Goal: Task Accomplishment & Management: Manage account settings

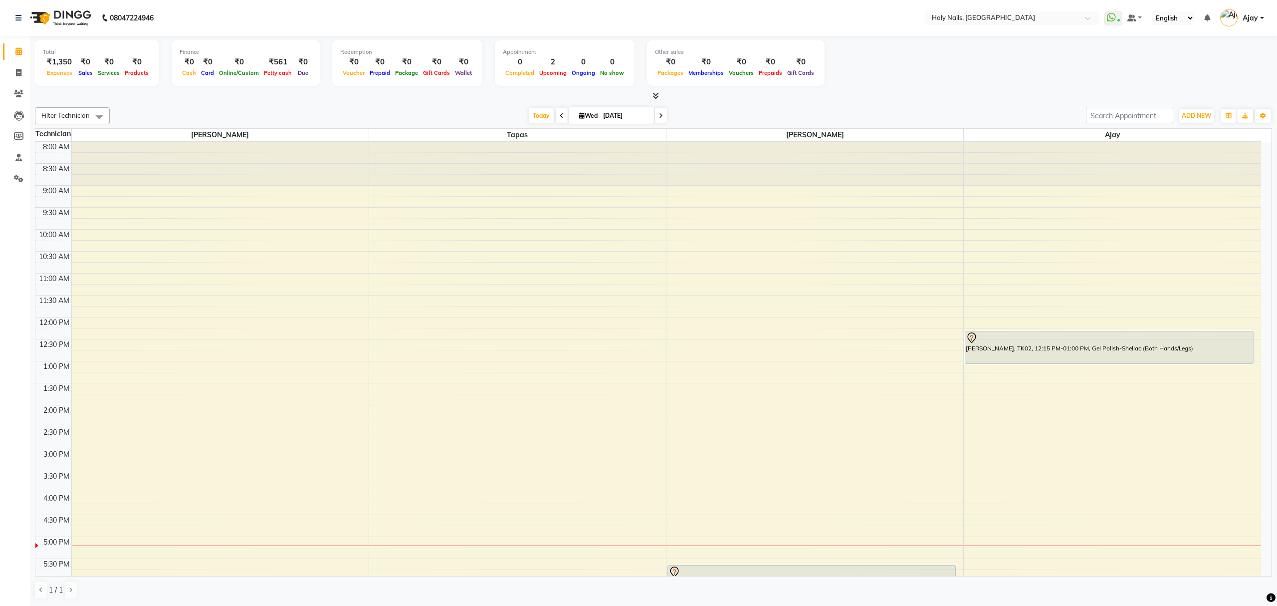
scroll to position [145, 0]
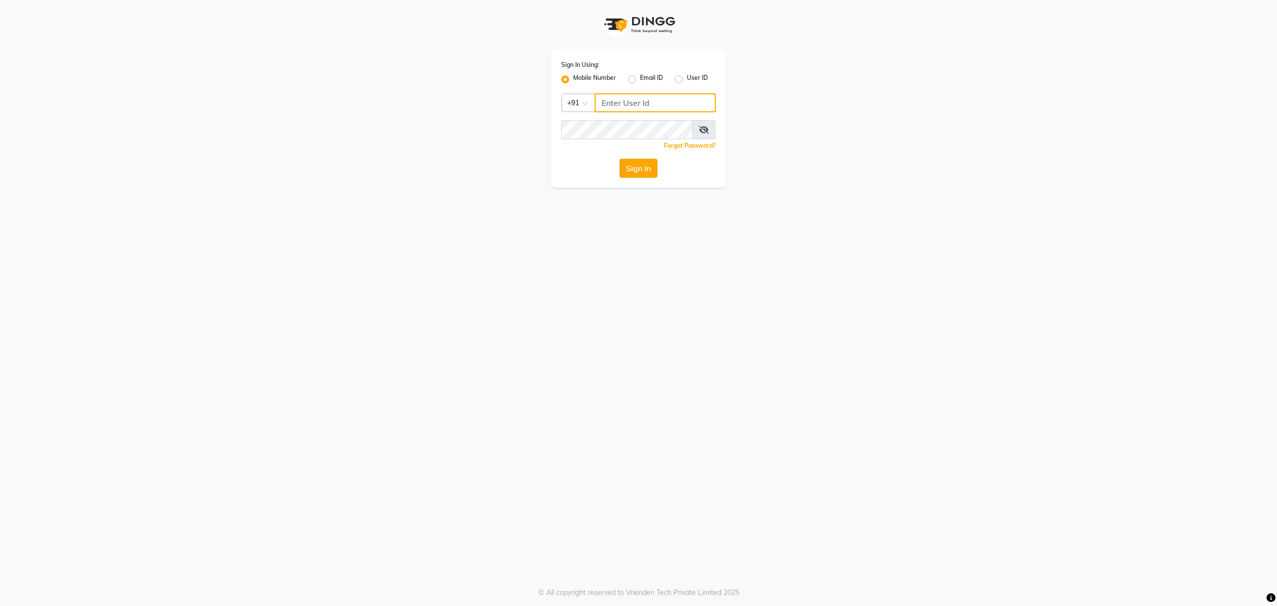
type input "8010688556"
click at [633, 165] on button "Sign In" at bounding box center [639, 168] width 38 height 19
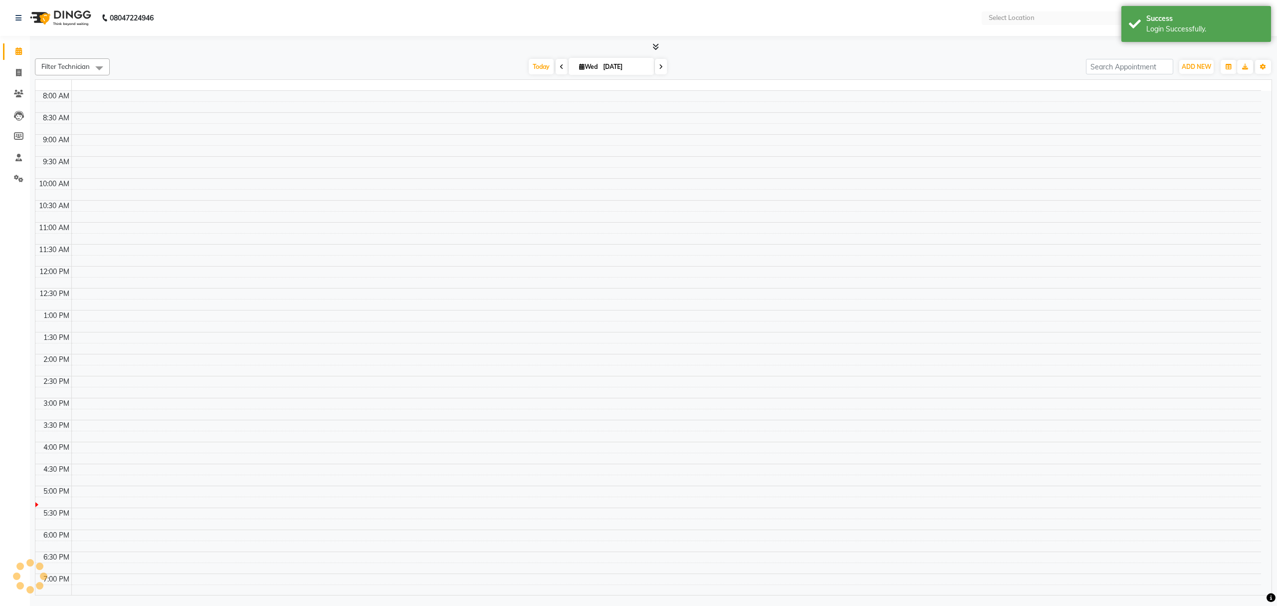
select select "en"
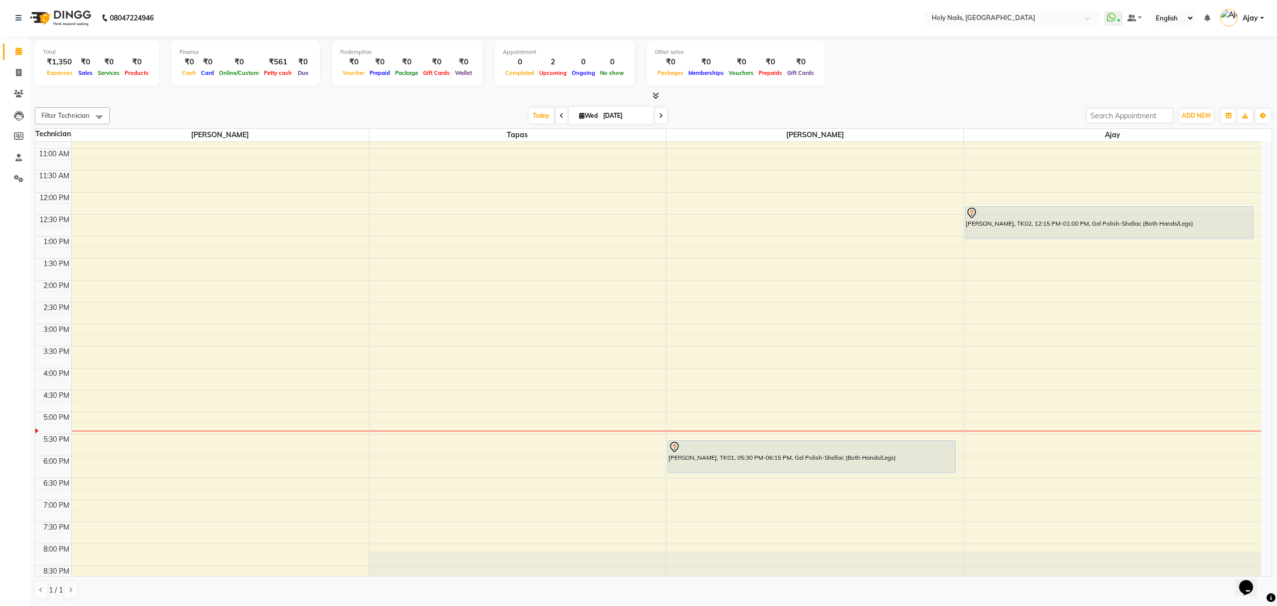
scroll to position [145, 0]
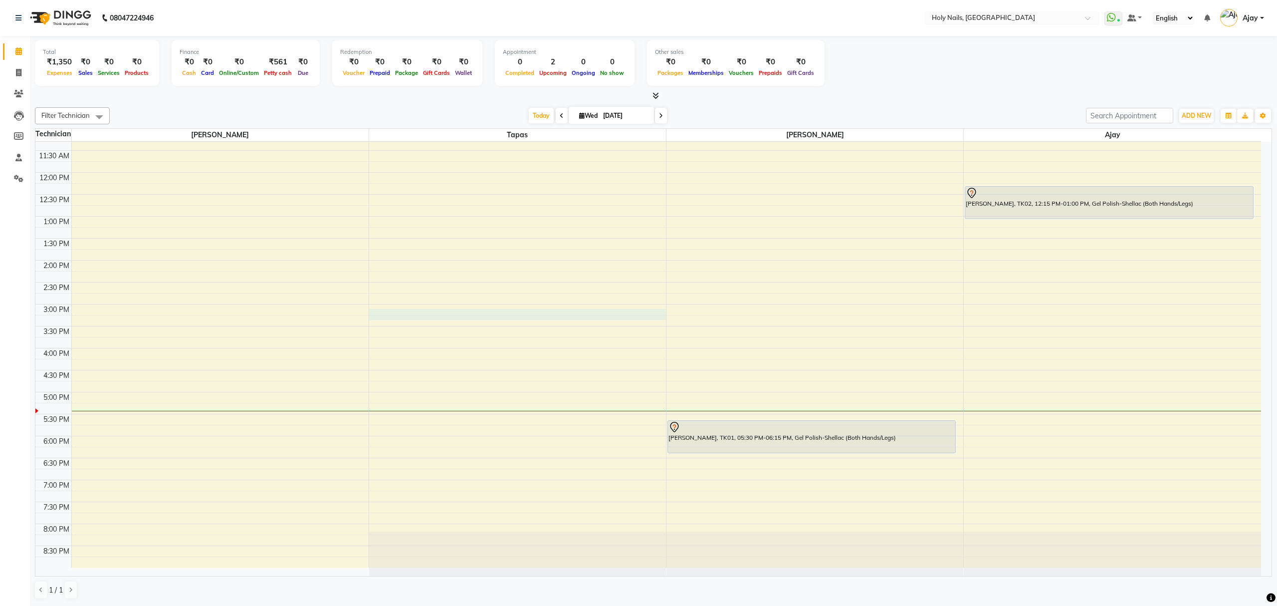
click at [547, 314] on div "8:00 AM 8:30 AM 9:00 AM 9:30 AM 10:00 AM 10:30 AM 11:00 AM 11:30 AM 12:00 PM 12…" at bounding box center [648, 282] width 1226 height 570
select select "43996"
select select "900"
select select "tentative"
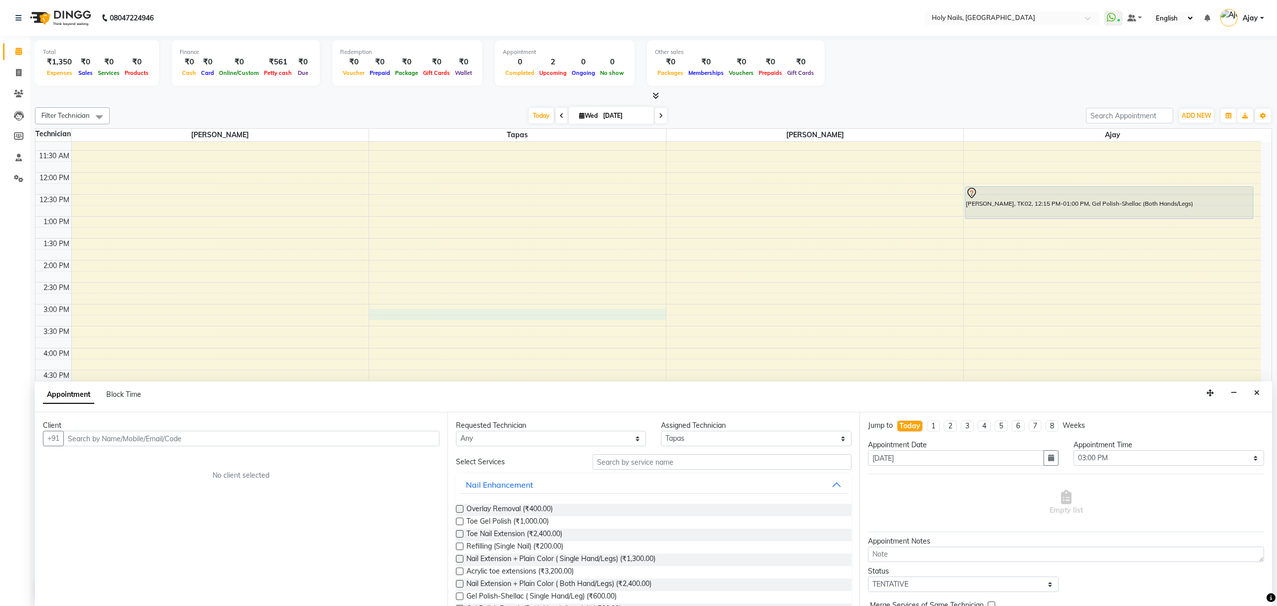
drag, startPoint x: 1255, startPoint y: 390, endPoint x: 1250, endPoint y: 382, distance: 9.7
click at [1252, 385] on button "Close" at bounding box center [1257, 392] width 14 height 15
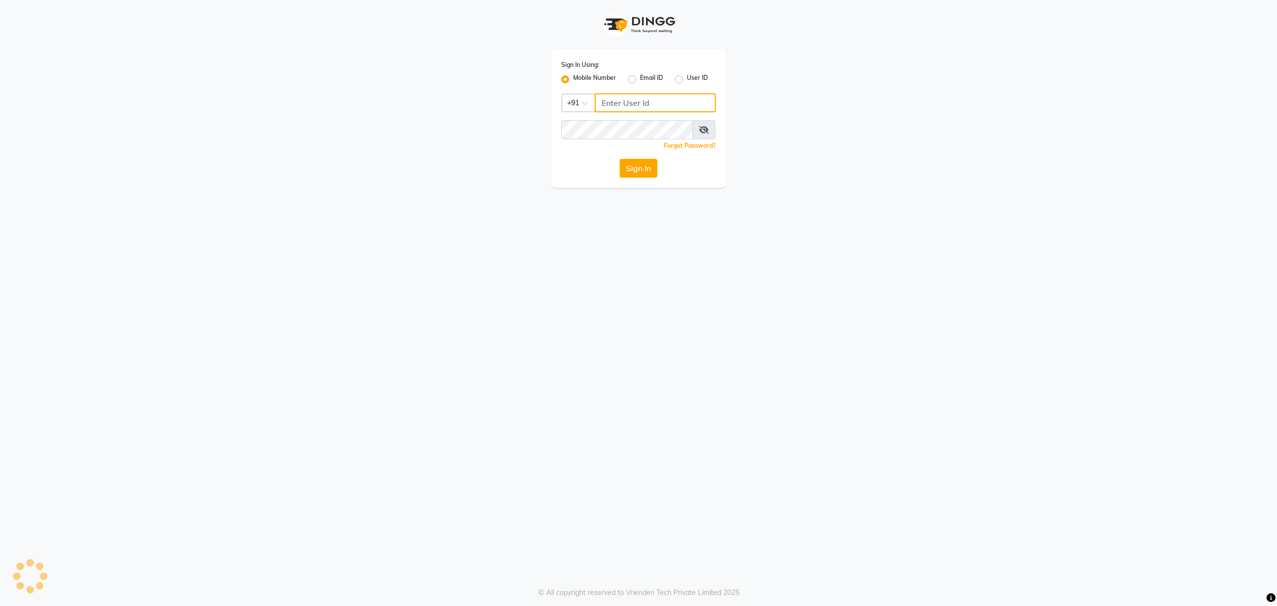
type input "8010688556"
click at [631, 170] on button "Sign In" at bounding box center [639, 168] width 38 height 19
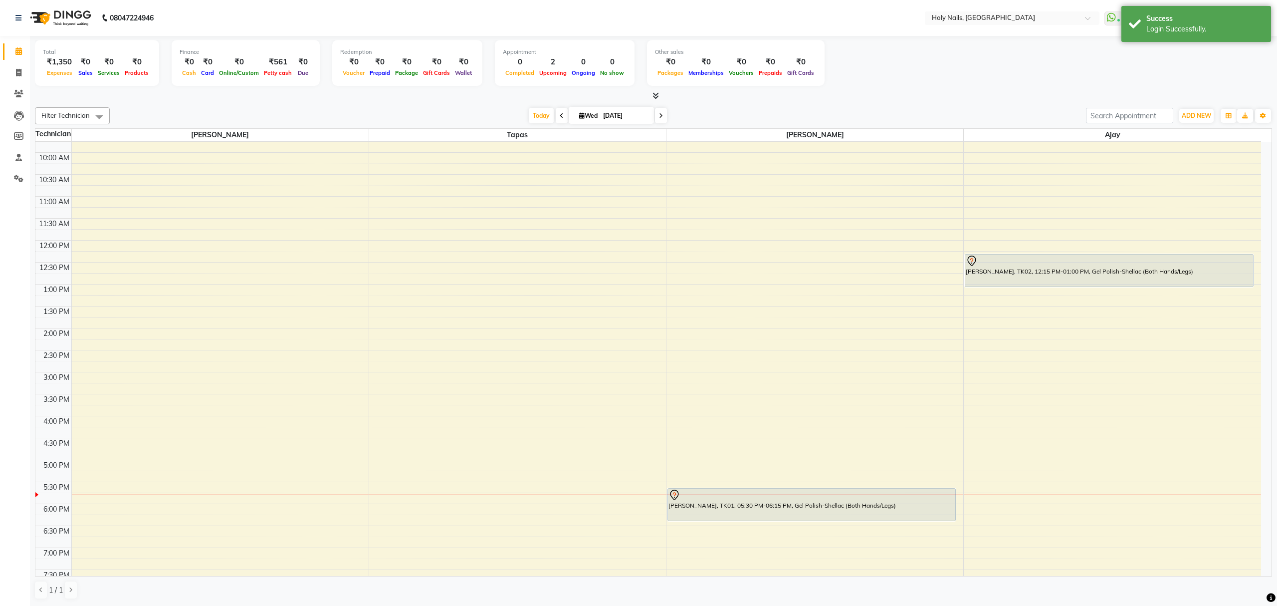
scroll to position [145, 0]
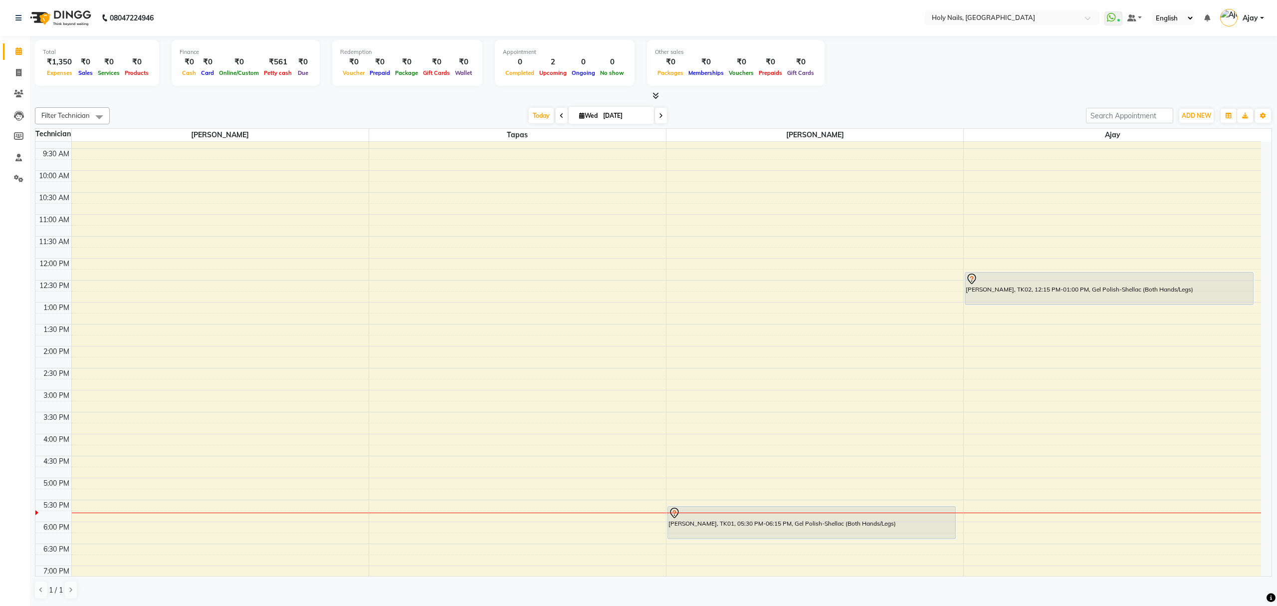
scroll to position [145, 0]
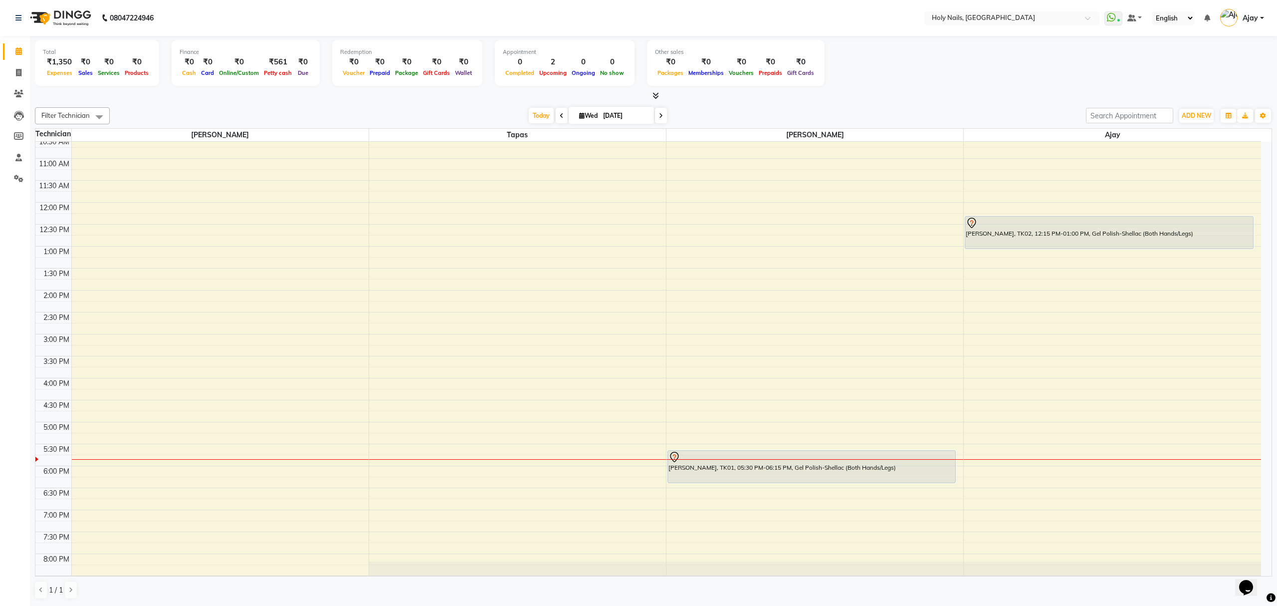
scroll to position [145, 0]
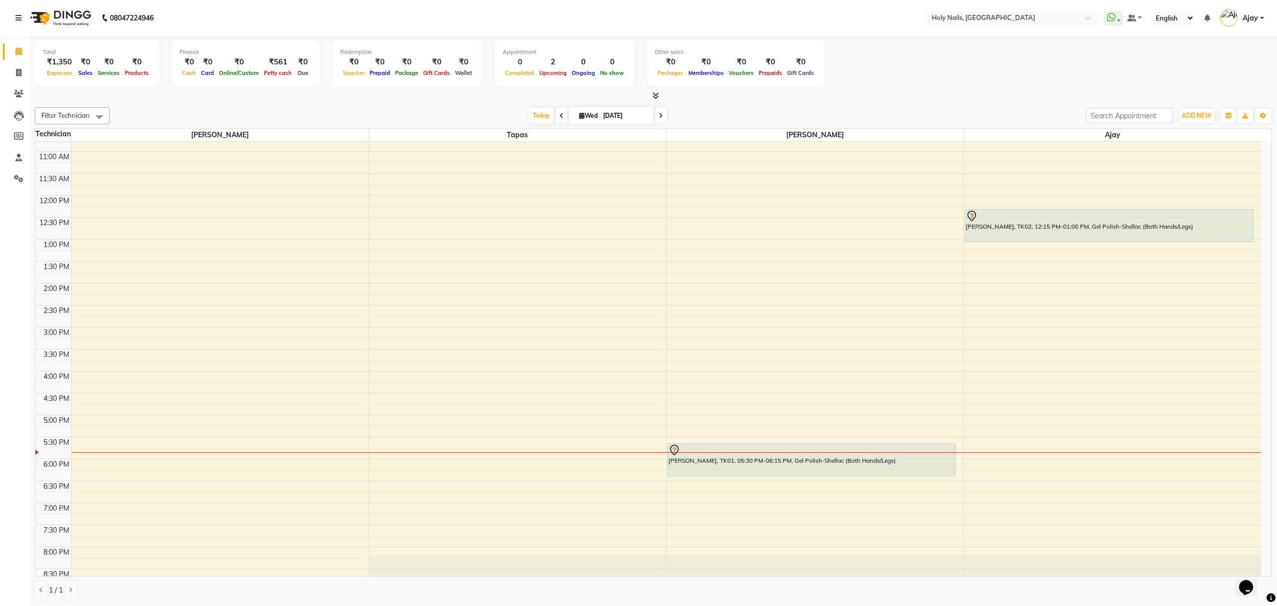
scroll to position [145, 0]
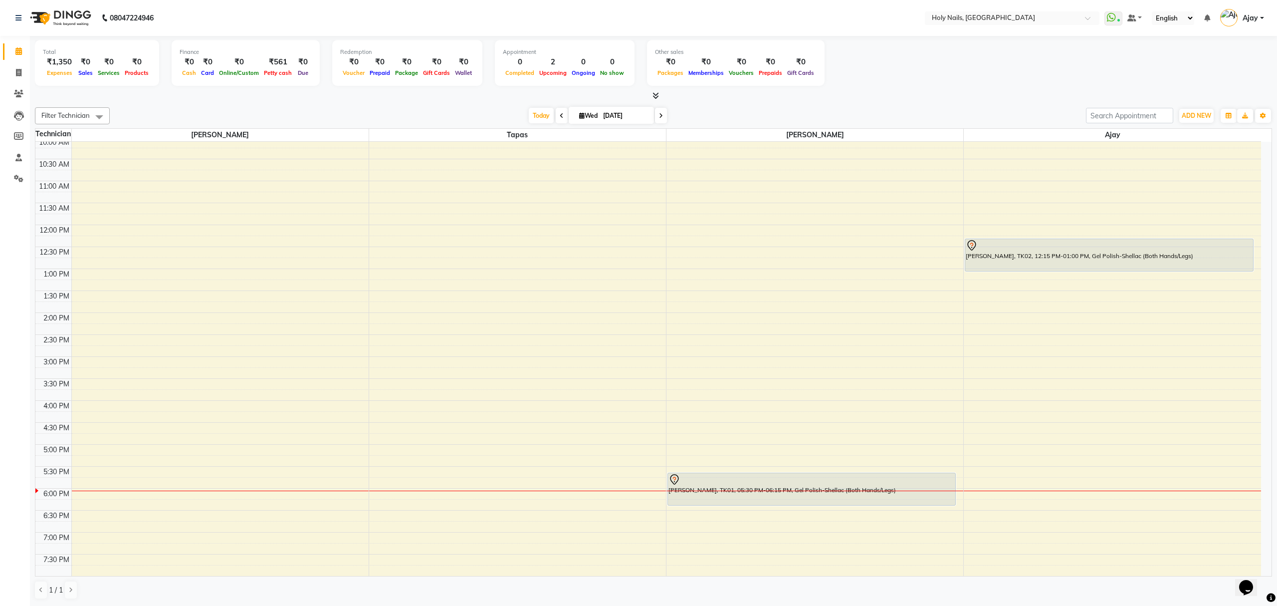
scroll to position [145, 0]
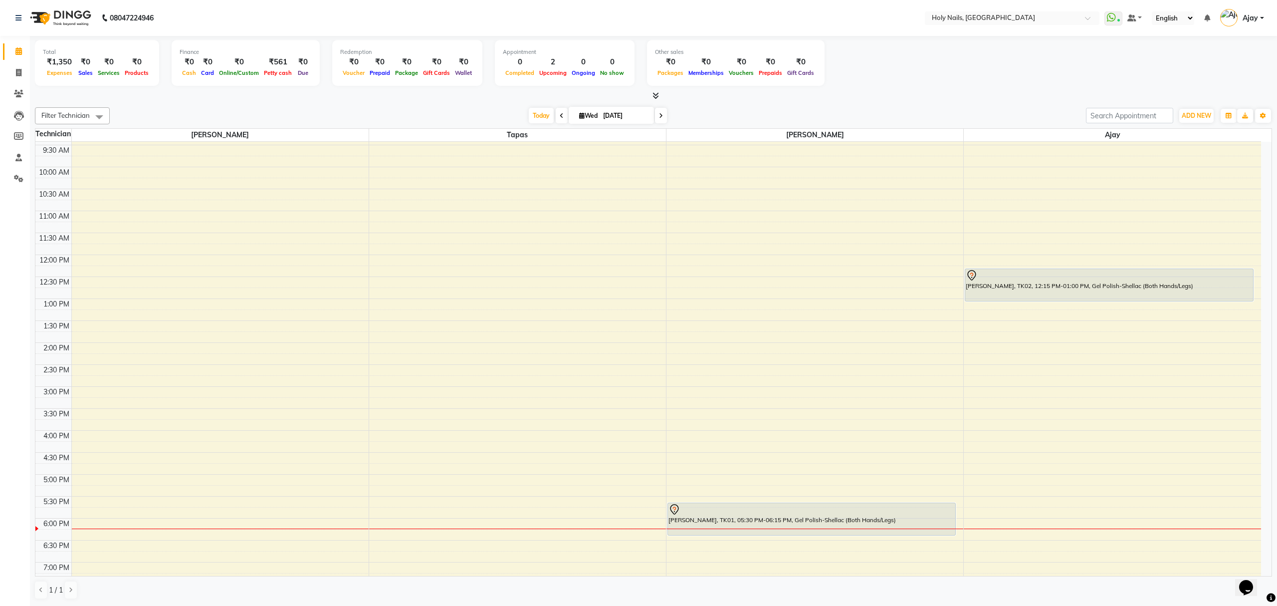
scroll to position [145, 0]
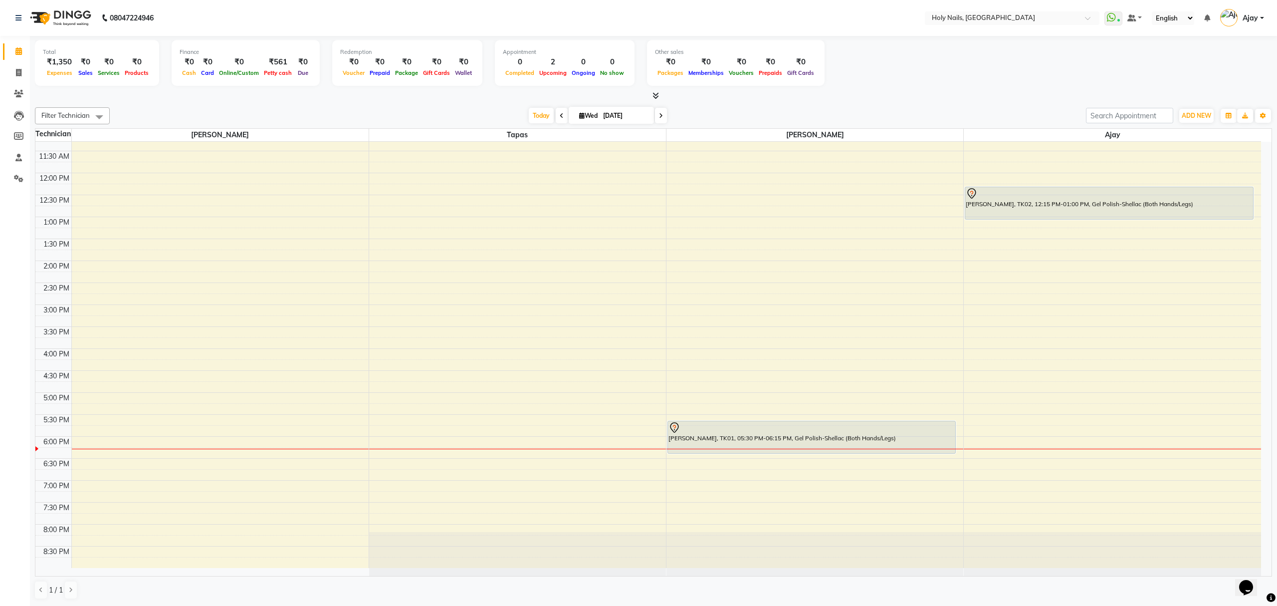
scroll to position [145, 0]
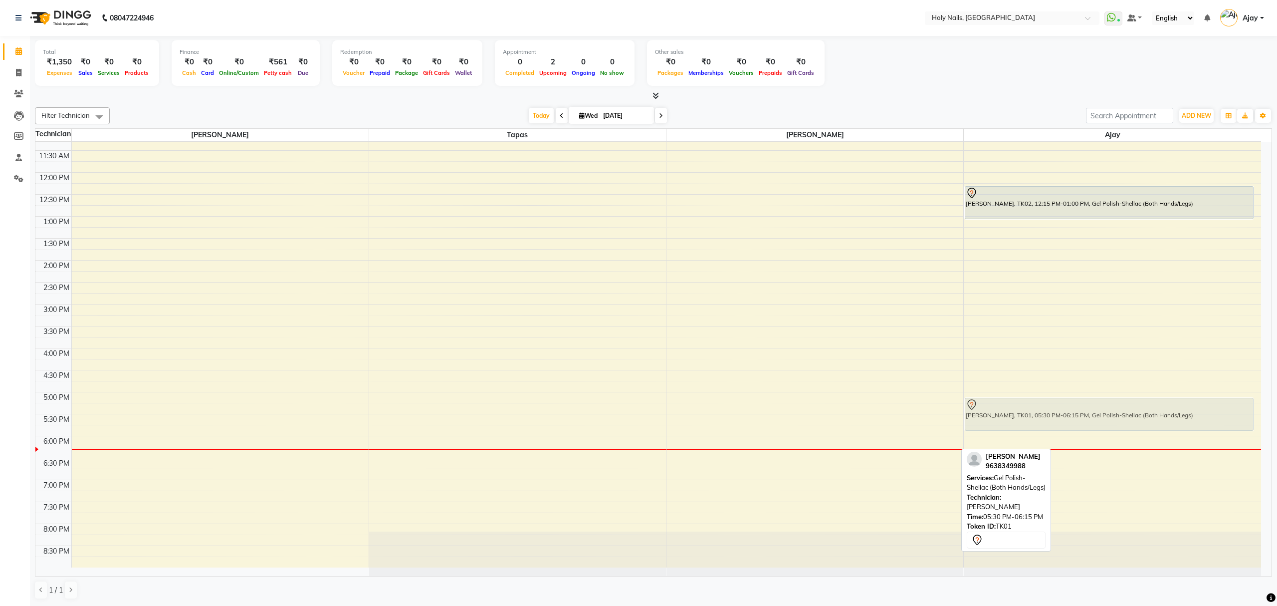
drag, startPoint x: 762, startPoint y: 435, endPoint x: 1041, endPoint y: 415, distance: 279.1
click at [1041, 415] on tr "Sneha Thakur, TK01, 05:30 PM-06:15 PM, Gel Polish-Shellac (Both Hands/Legs) Ari…" at bounding box center [648, 282] width 1226 height 570
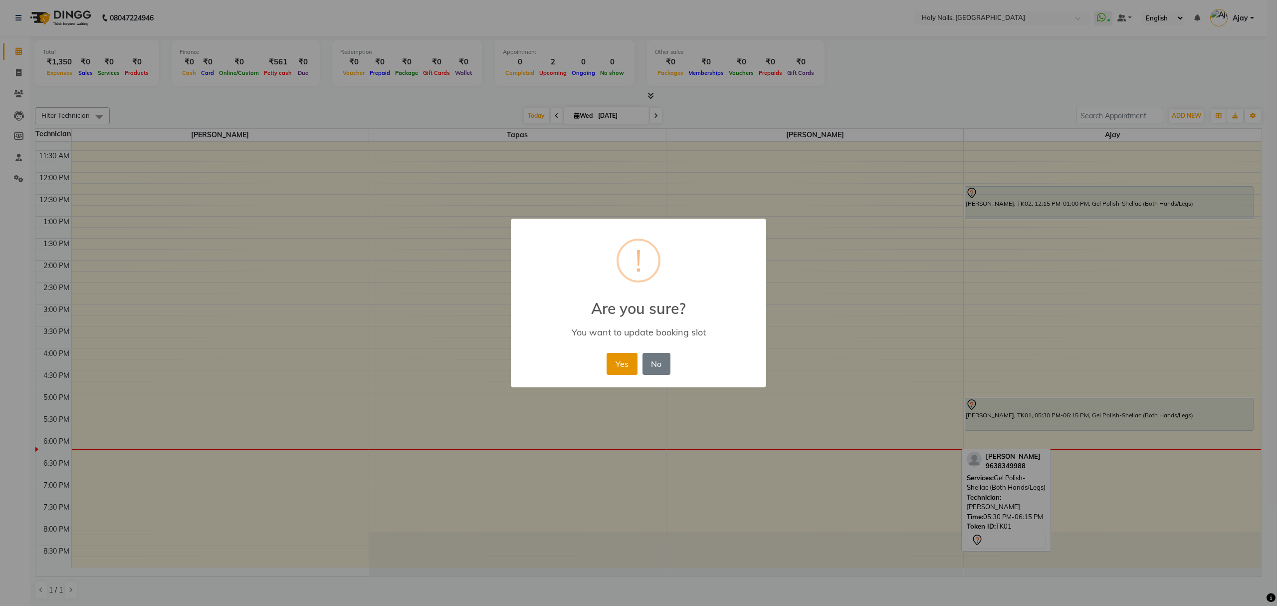
click at [618, 365] on button "Yes" at bounding box center [622, 364] width 30 height 22
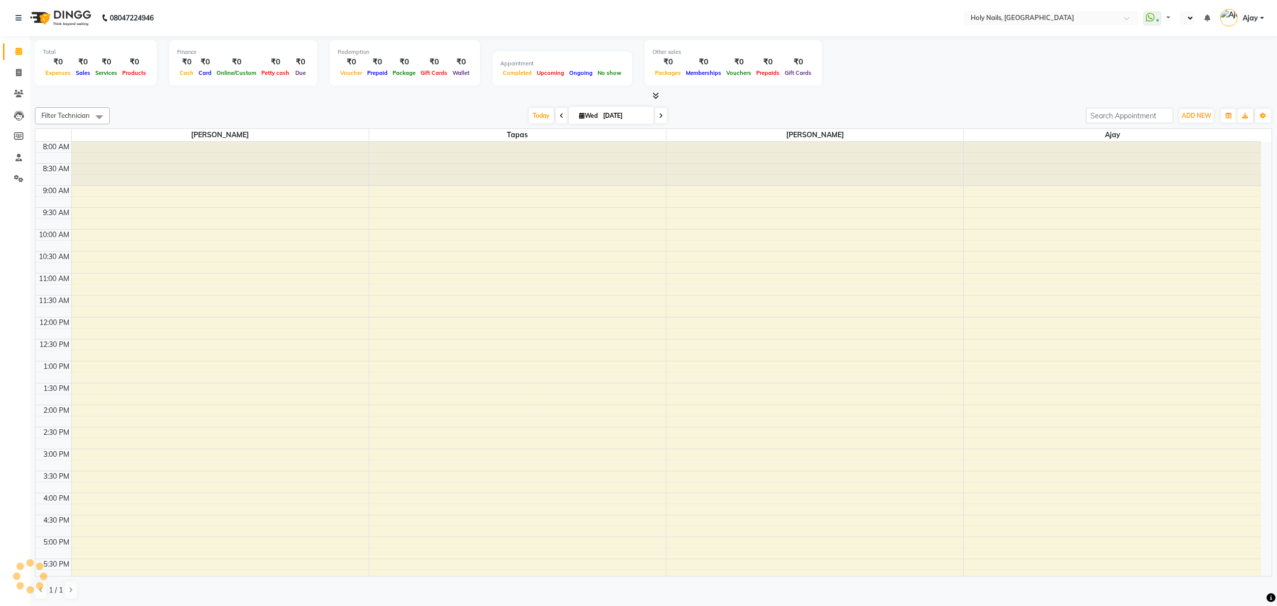
select select "en"
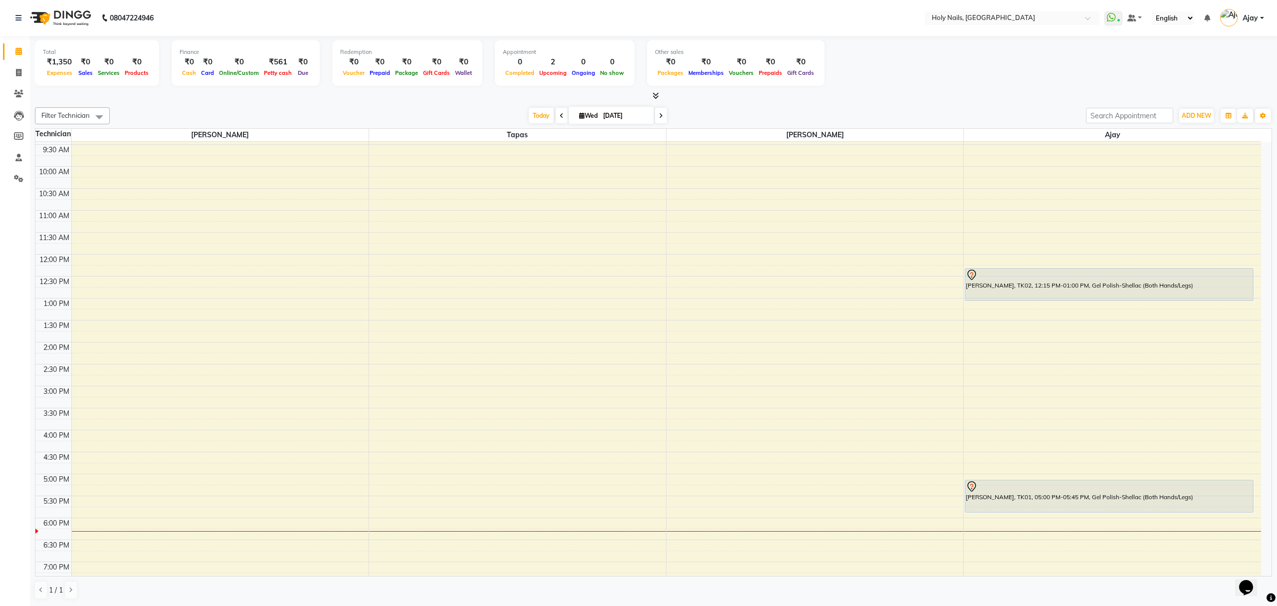
scroll to position [145, 0]
